Goal: Task Accomplishment & Management: Manage account settings

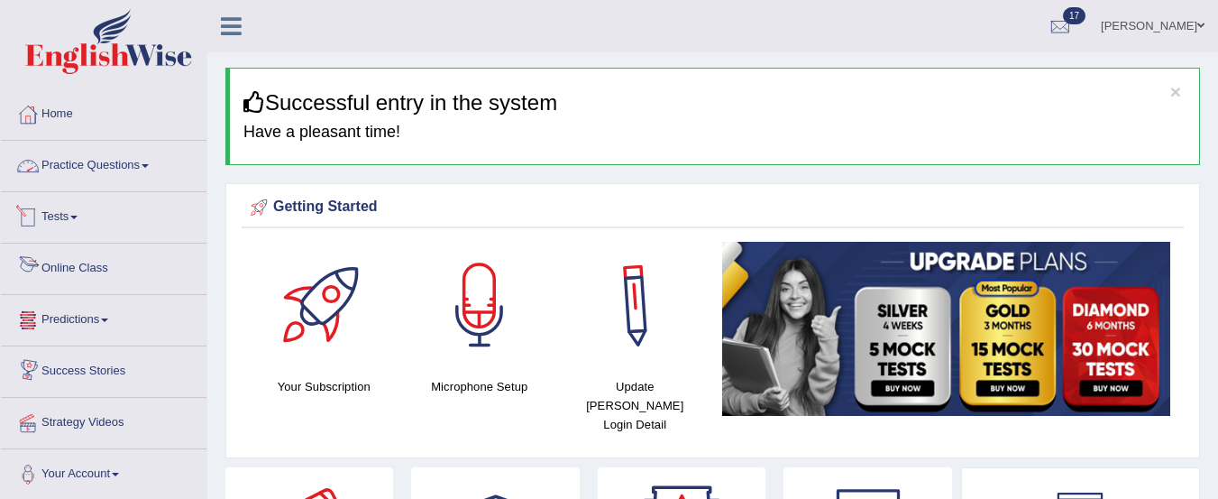
click at [138, 168] on link "Practice Questions" at bounding box center [104, 163] width 206 height 45
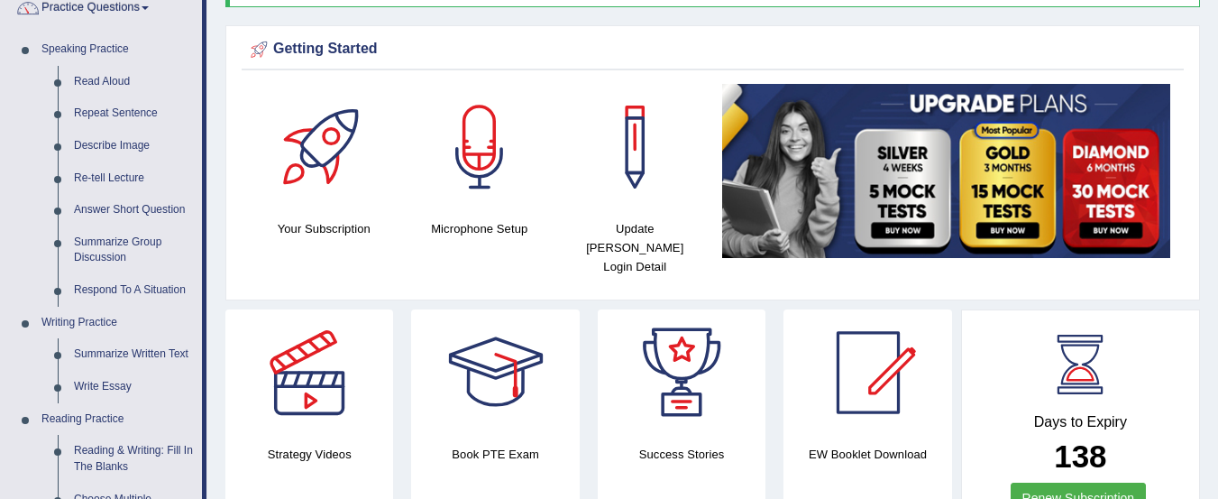
scroll to position [149, 0]
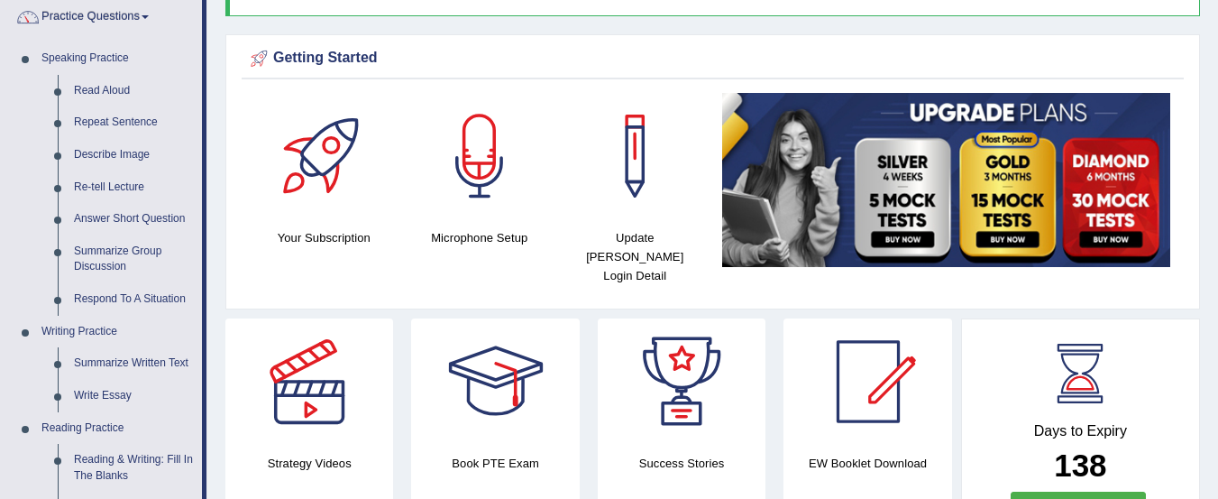
click at [97, 90] on link "Read Aloud" at bounding box center [134, 91] width 136 height 32
